Goal: Task Accomplishment & Management: Manage account settings

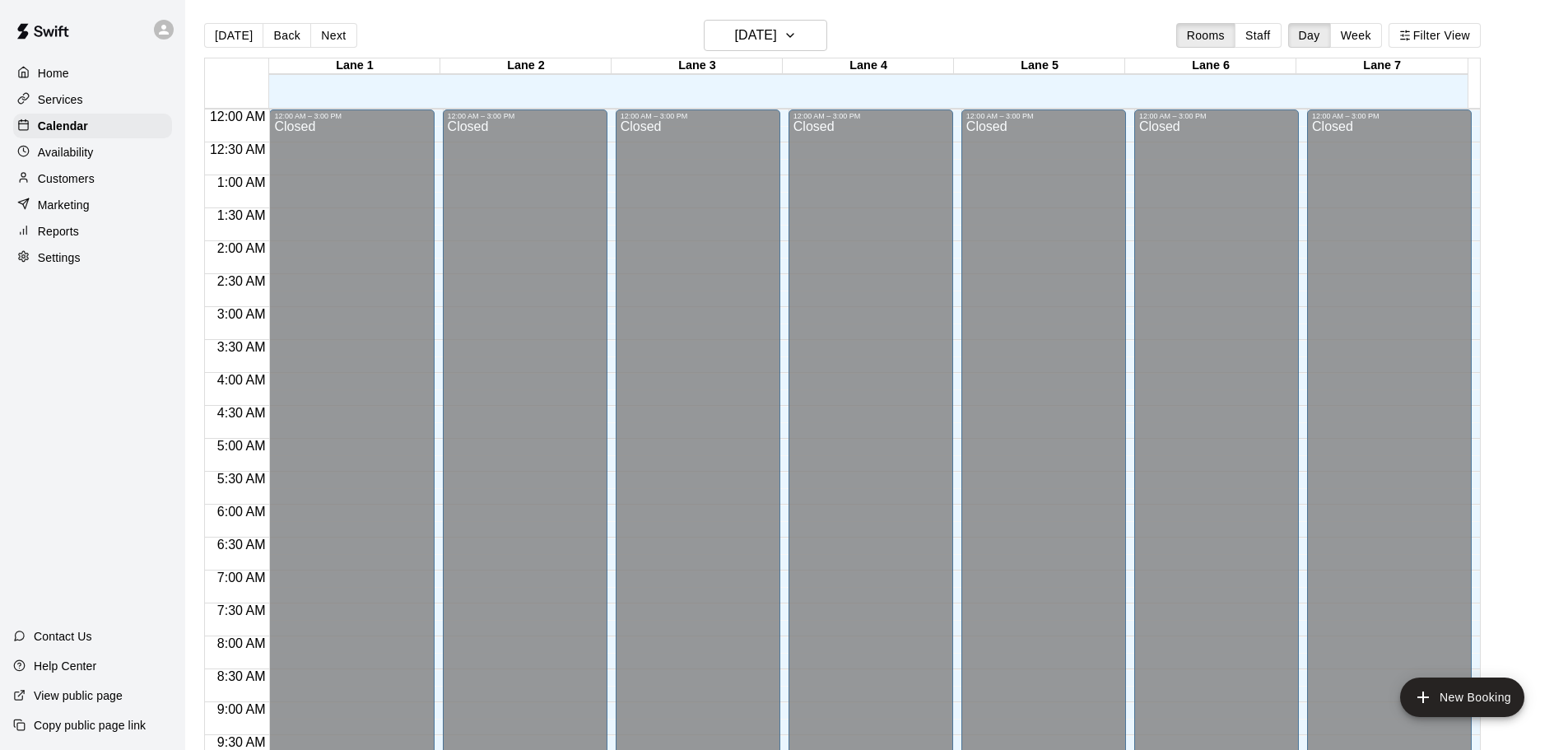
scroll to position [872, 0]
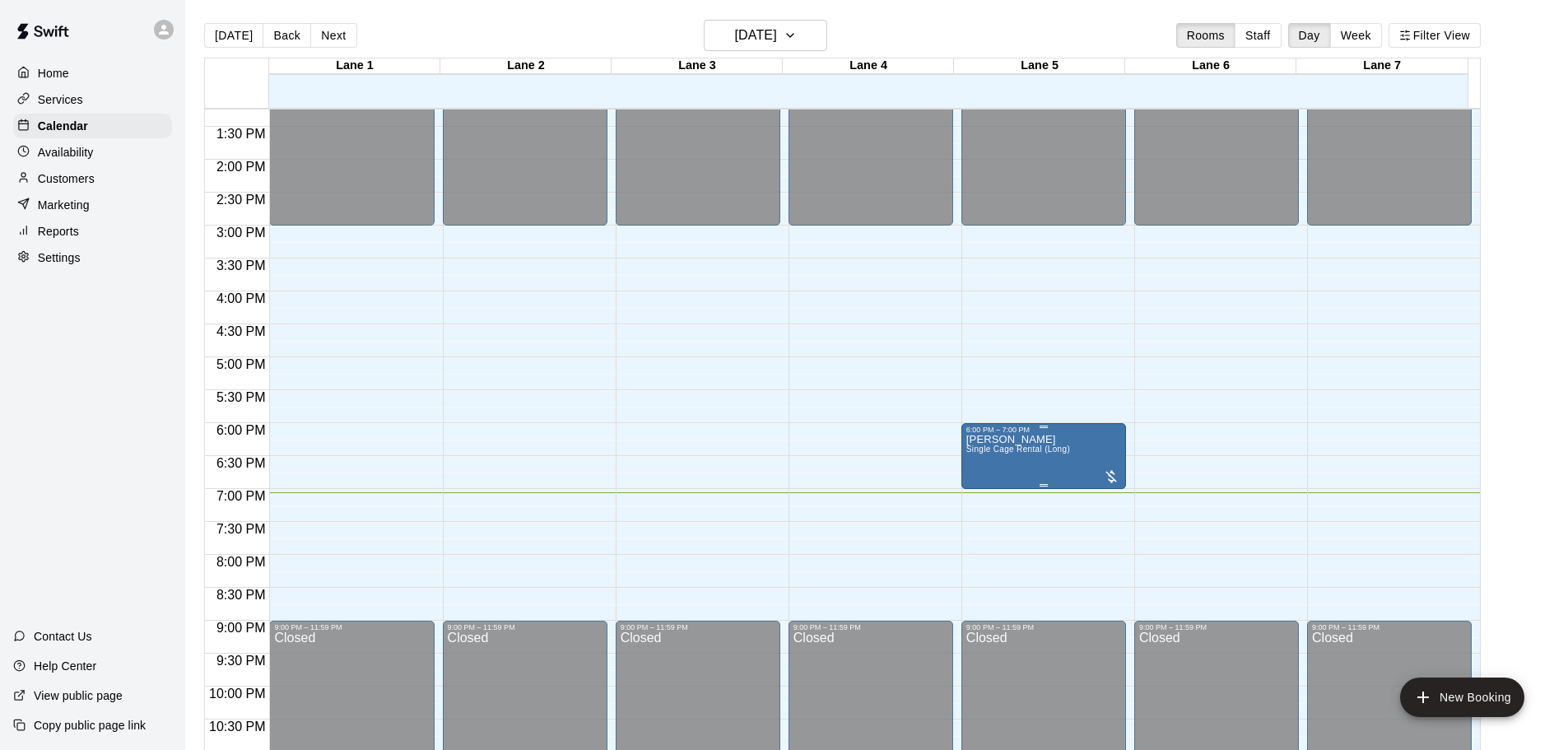
click at [979, 486] on img "edit" at bounding box center [982, 492] width 19 height 19
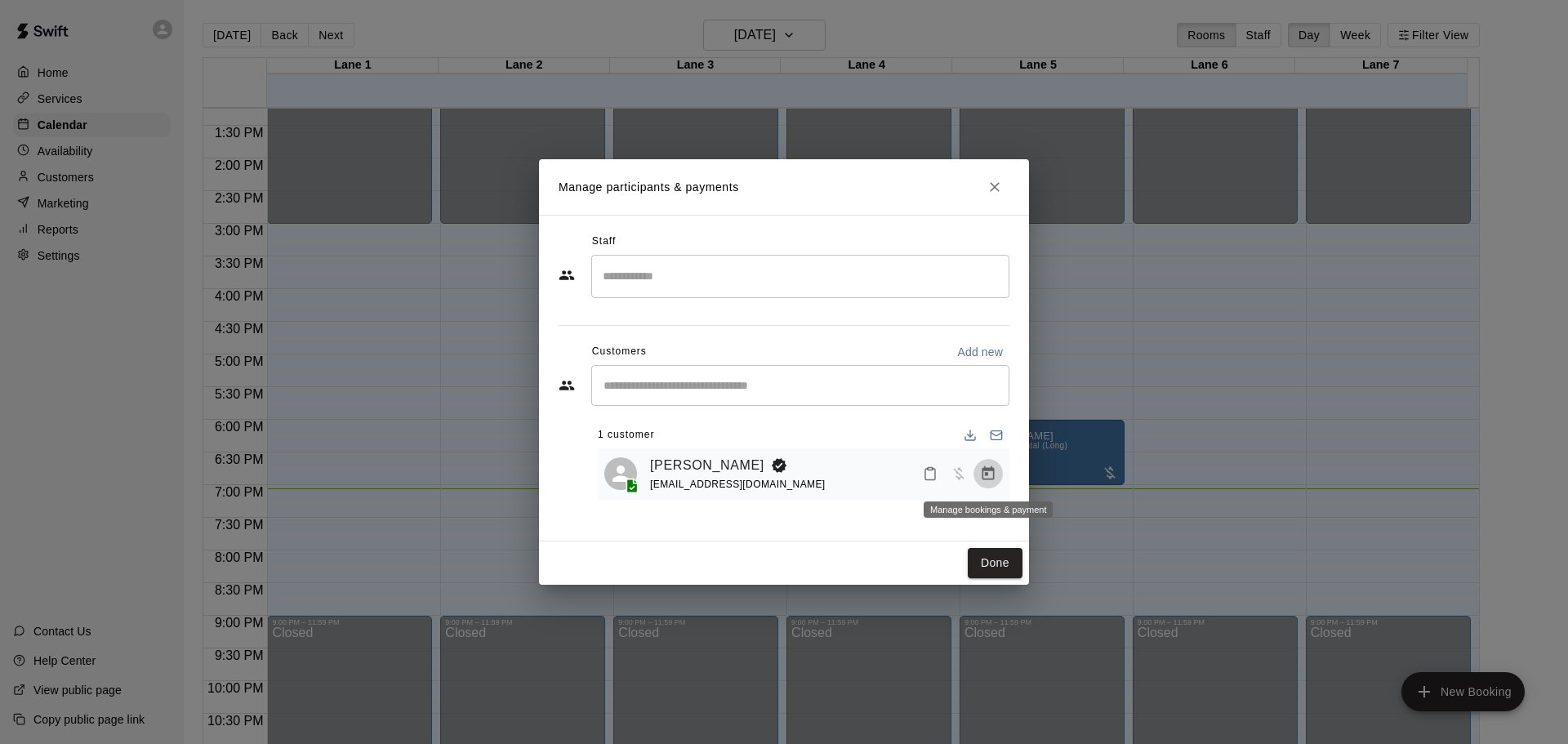
click at [988, 475] on icon "Manage bookings & payment" at bounding box center [988, 473] width 12 height 13
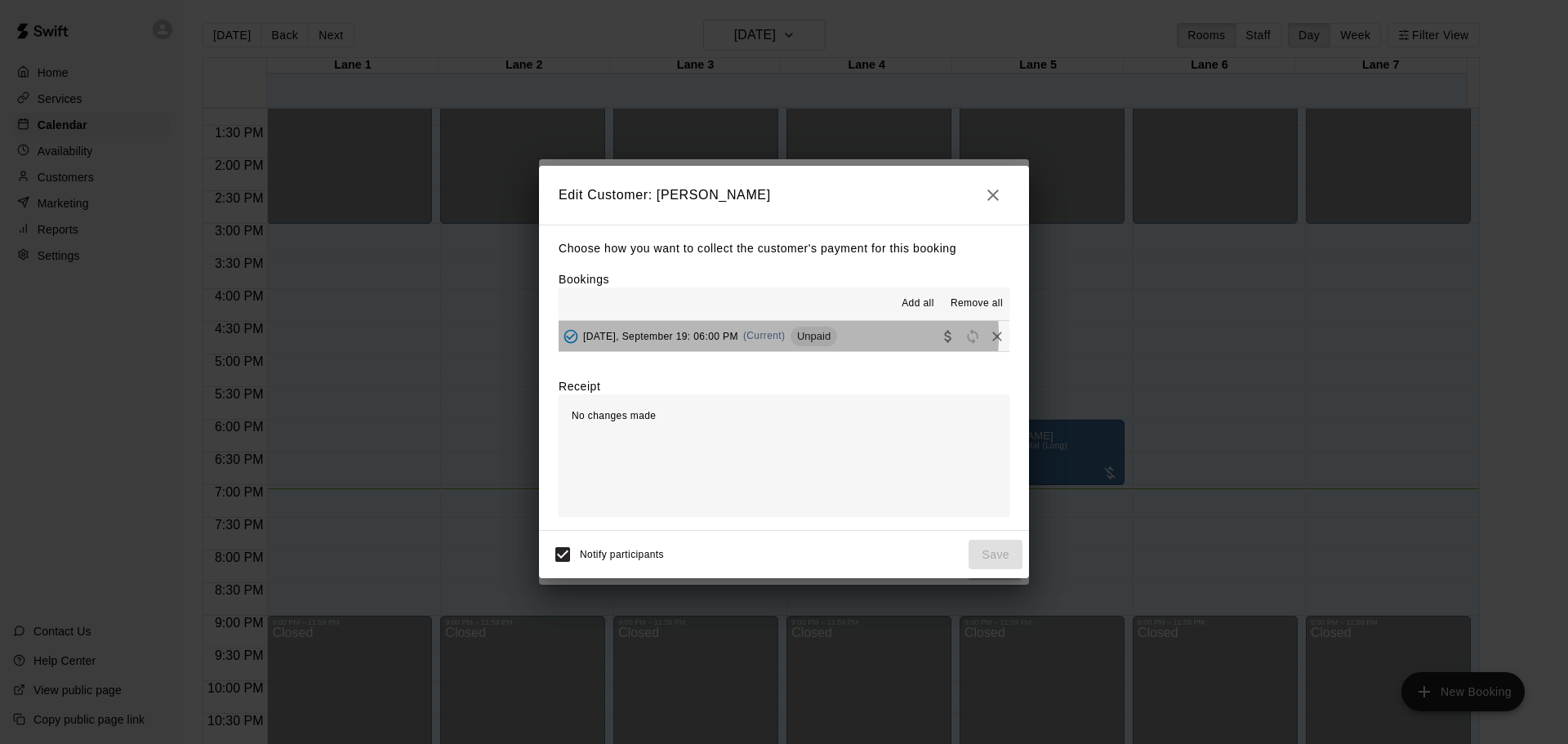
click at [761, 335] on span "(Current)" at bounding box center [764, 335] width 42 height 11
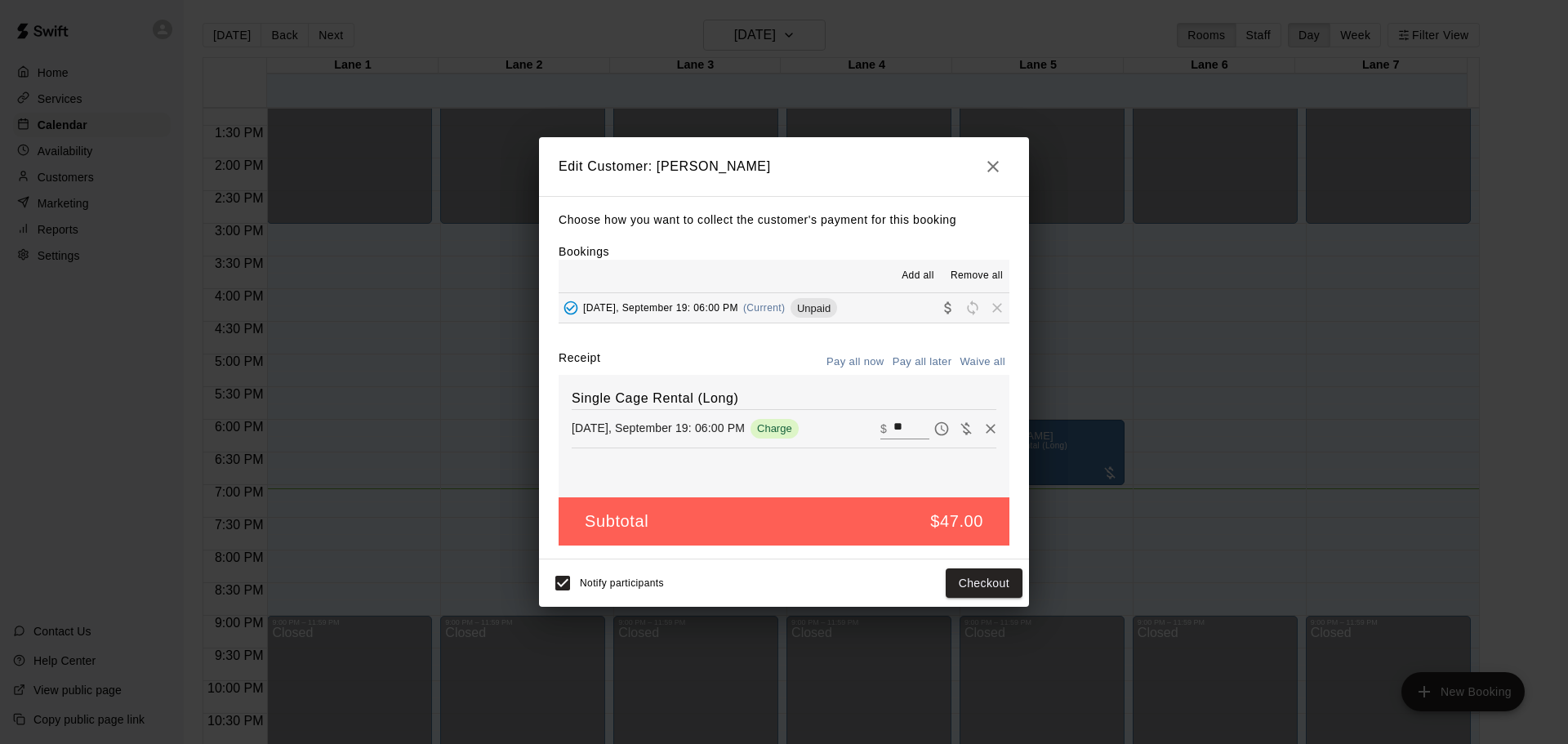
click at [904, 434] on input "**" at bounding box center [912, 428] width 36 height 21
type input "*****"
click at [972, 586] on button "Checkout" at bounding box center [984, 583] width 77 height 31
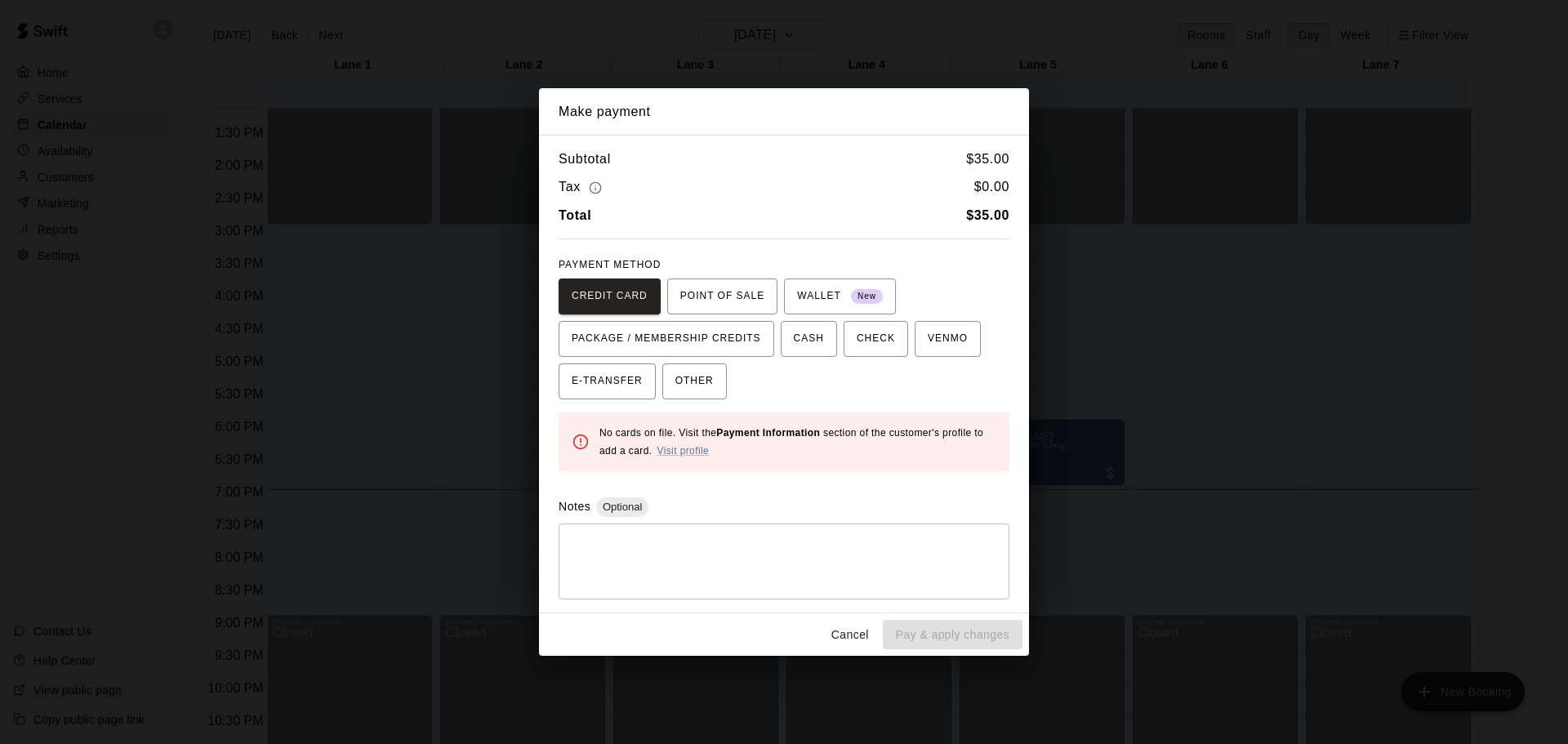
click at [748, 282] on button "POINT OF SALE" at bounding box center [721, 297] width 110 height 36
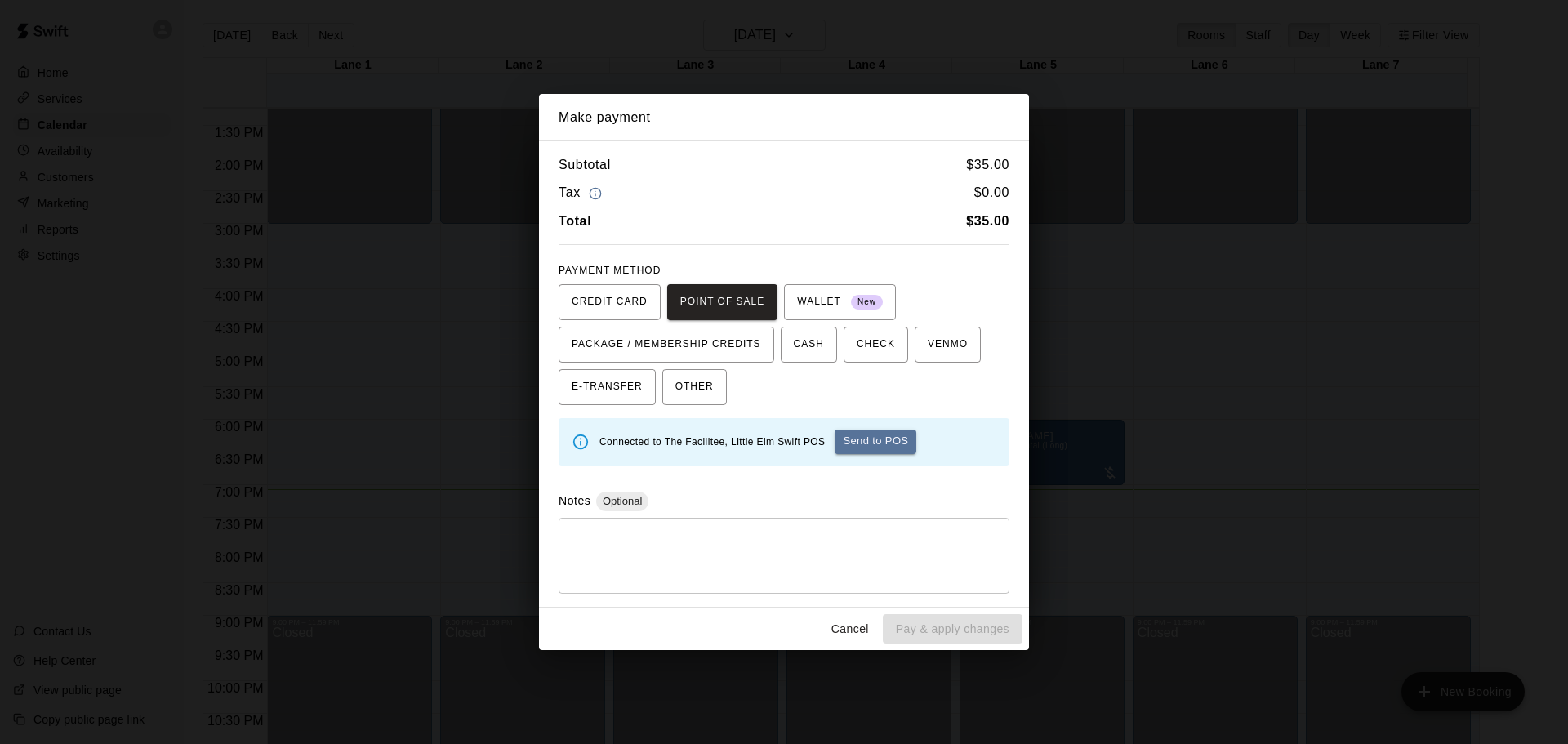
click at [880, 448] on button "Send to POS" at bounding box center [875, 441] width 81 height 25
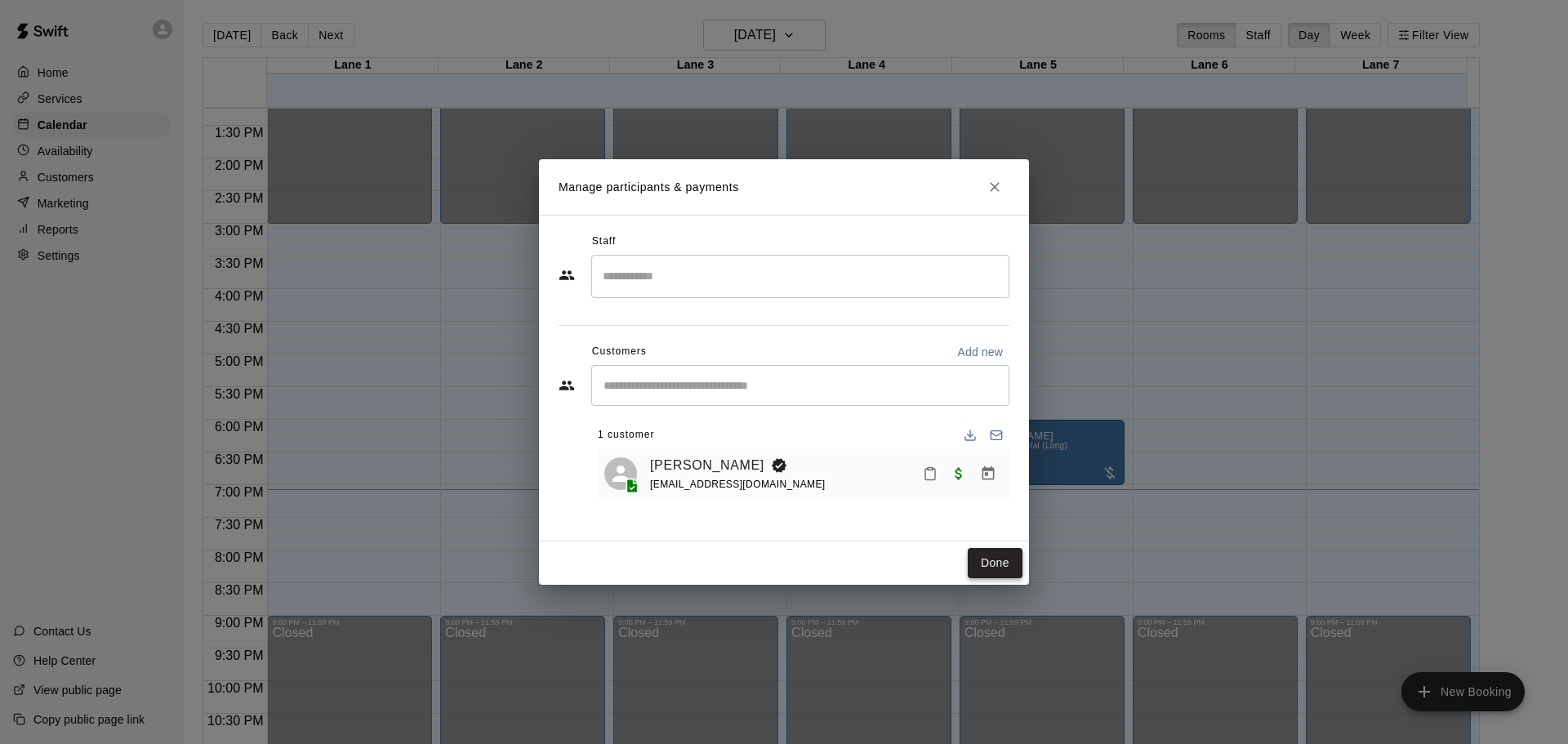
click at [1000, 559] on button "Done" at bounding box center [994, 563] width 55 height 31
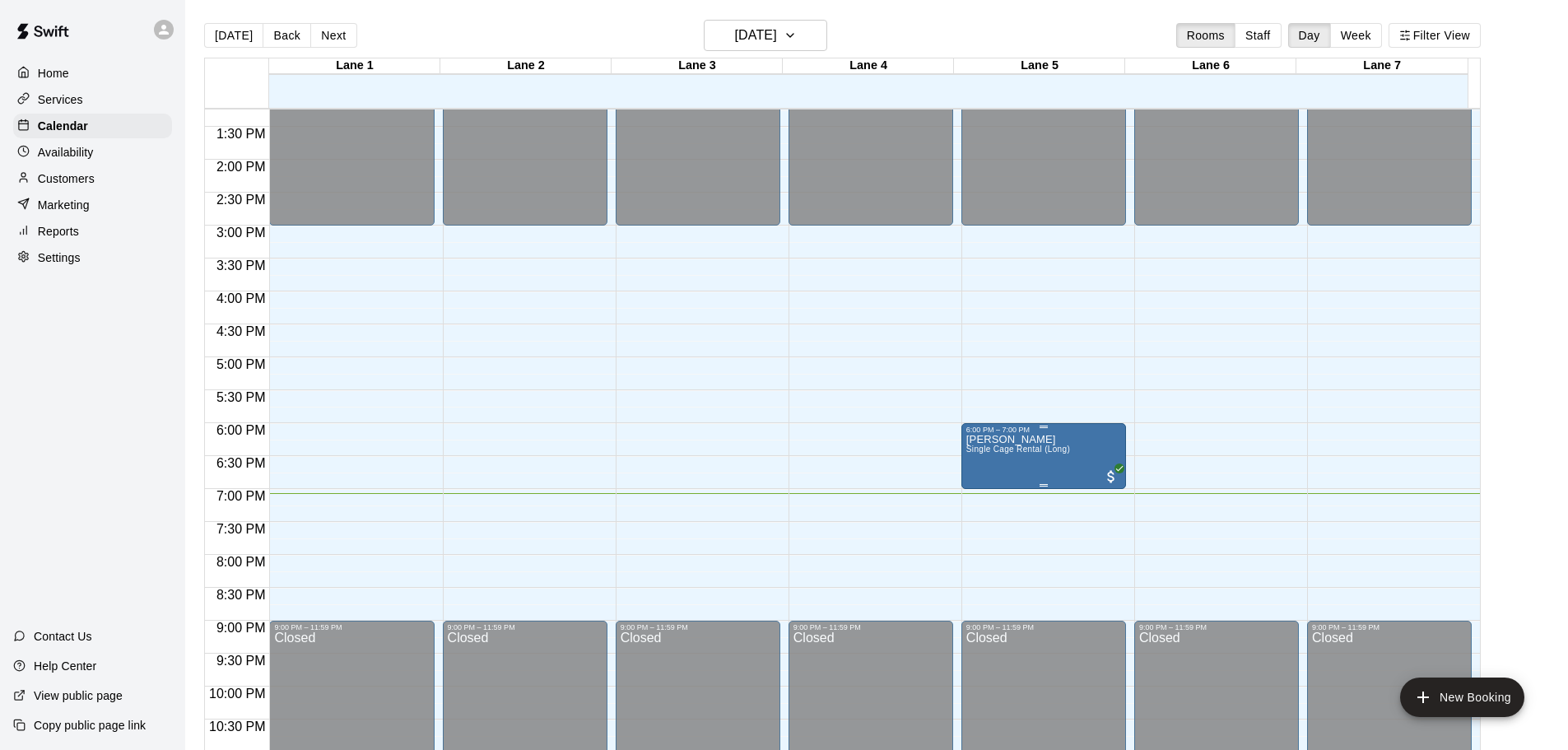
click at [976, 489] on img "edit" at bounding box center [982, 492] width 19 height 19
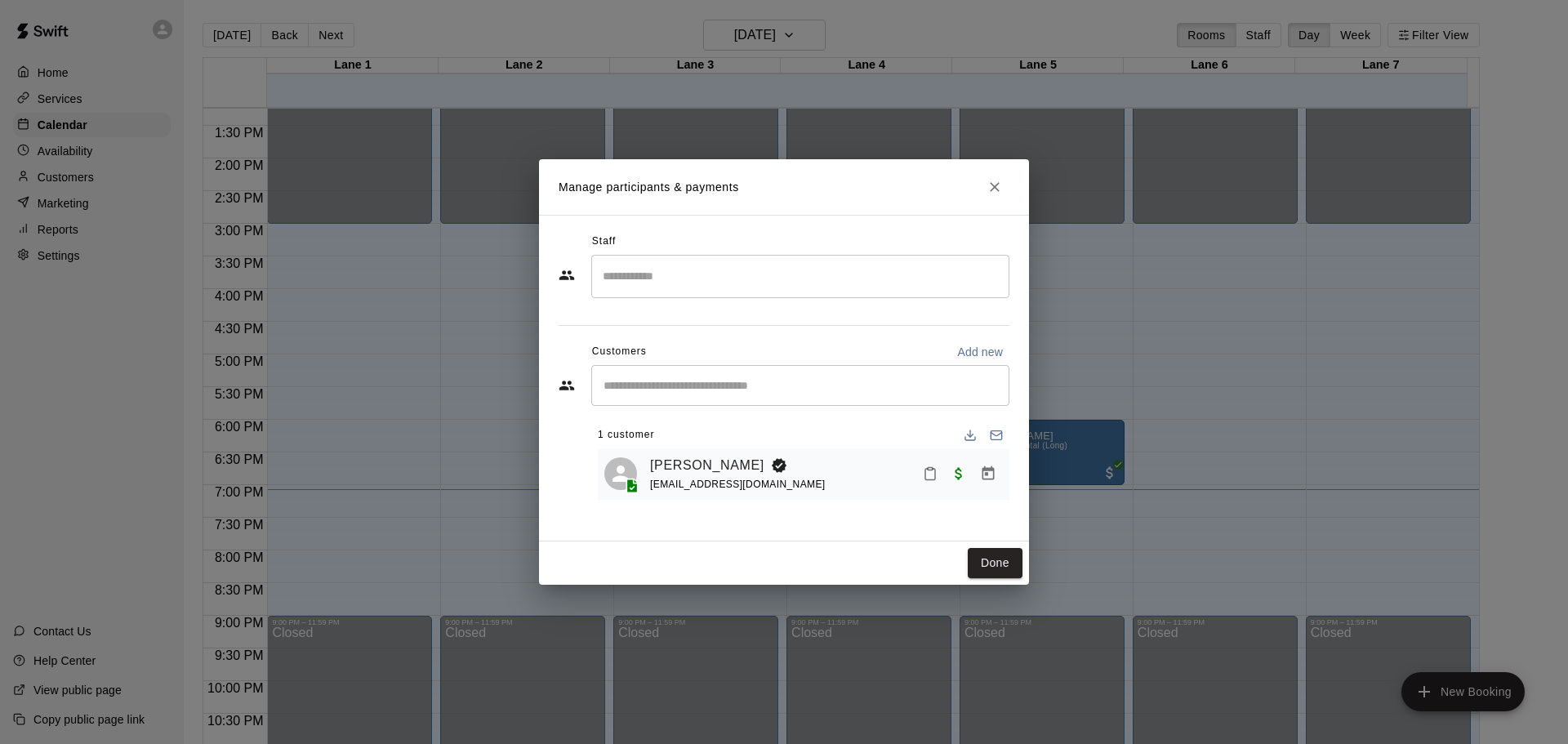
click at [934, 482] on button "Mark attendance" at bounding box center [929, 473] width 28 height 28
click at [1021, 479] on p "[PERSON_NAME] attended" at bounding box center [1034, 474] width 145 height 16
click at [1008, 553] on button "Done" at bounding box center [994, 563] width 55 height 31
